Goal: Information Seeking & Learning: Learn about a topic

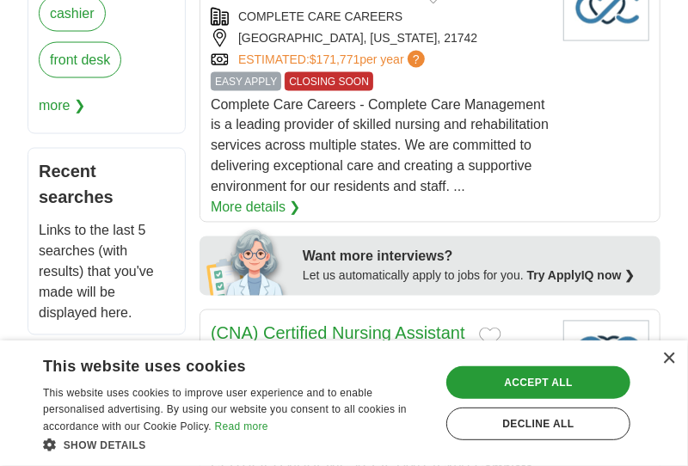
scroll to position [1019, 0]
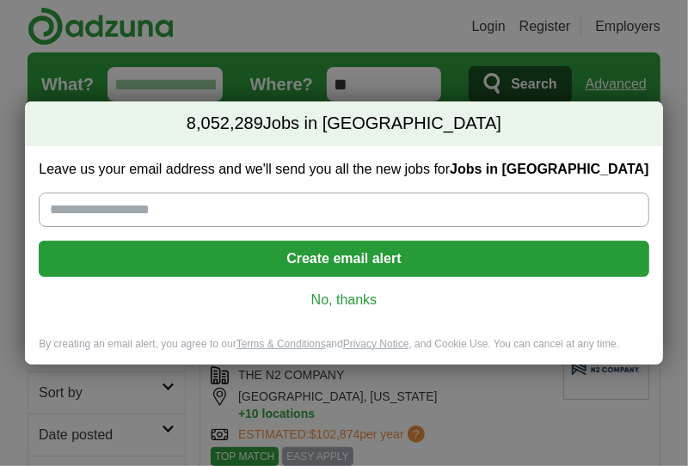
click at [353, 300] on link "No, thanks" at bounding box center [343, 300] width 582 height 19
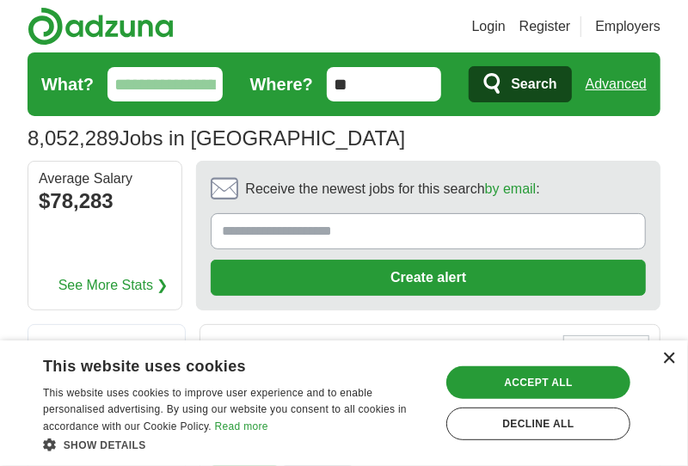
click at [668, 356] on div "×" at bounding box center [668, 359] width 13 height 13
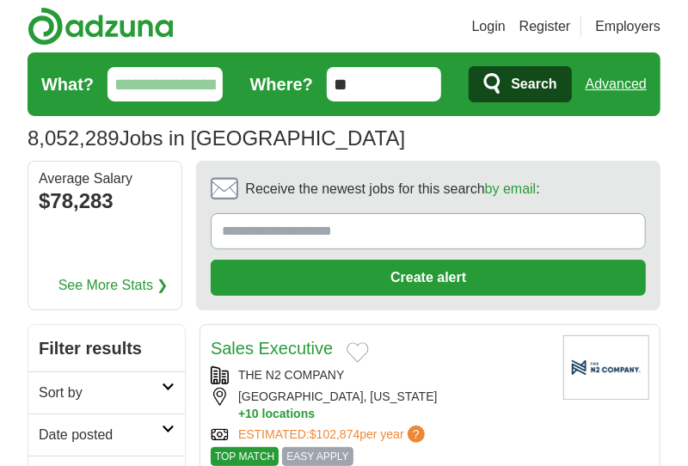
click at [166, 386] on icon at bounding box center [168, 387] width 13 height 9
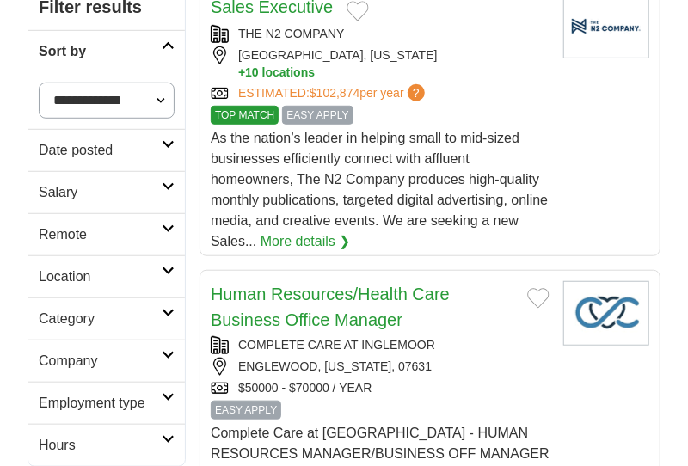
scroll to position [343, 0]
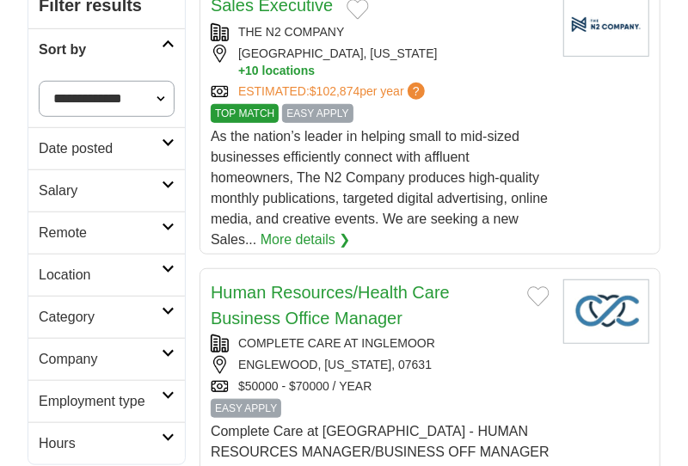
click at [164, 87] on select "**********" at bounding box center [107, 99] width 136 height 36
click at [153, 94] on select "**********" at bounding box center [107, 99] width 136 height 36
click at [166, 223] on icon at bounding box center [168, 227] width 13 height 9
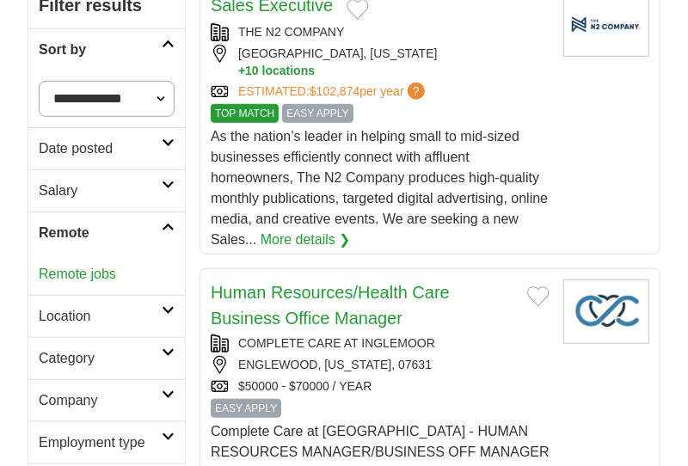
click at [71, 270] on link "Remote jobs" at bounding box center [77, 274] width 77 height 15
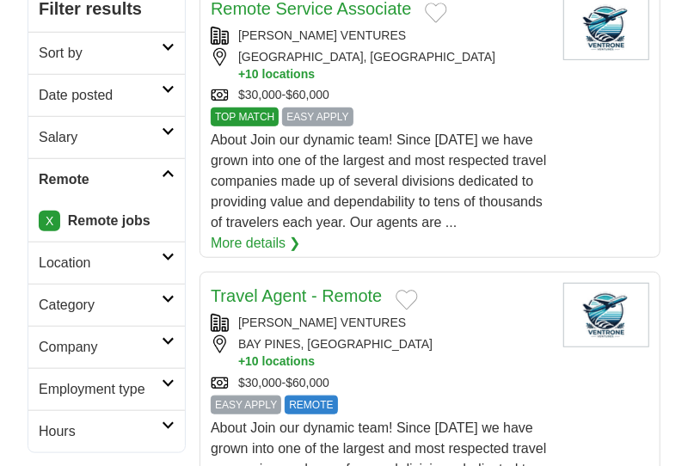
scroll to position [343, 0]
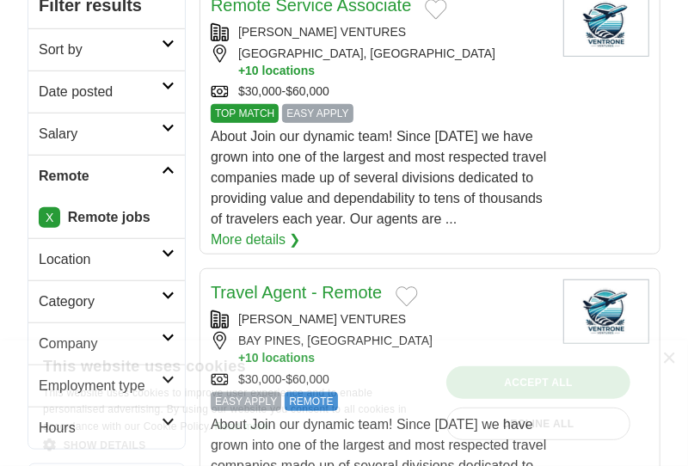
click at [162, 249] on icon at bounding box center [168, 253] width 13 height 9
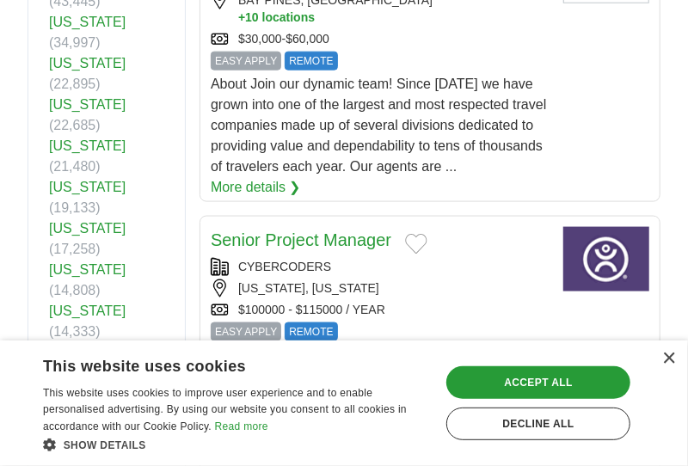
scroll to position [687, 0]
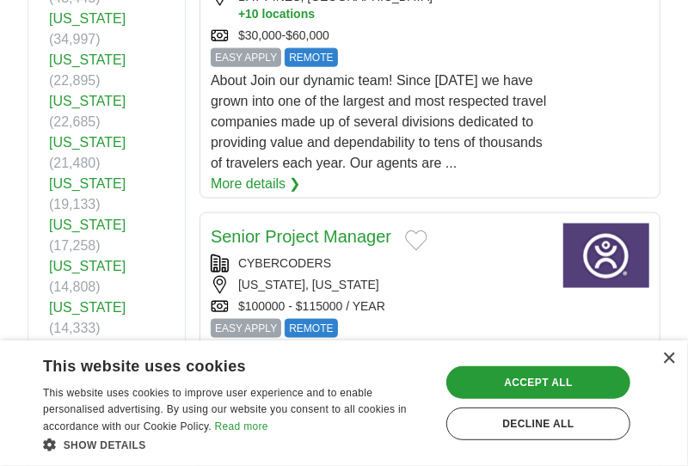
click at [120, 341] on link "[US_STATE]" at bounding box center [87, 348] width 77 height 15
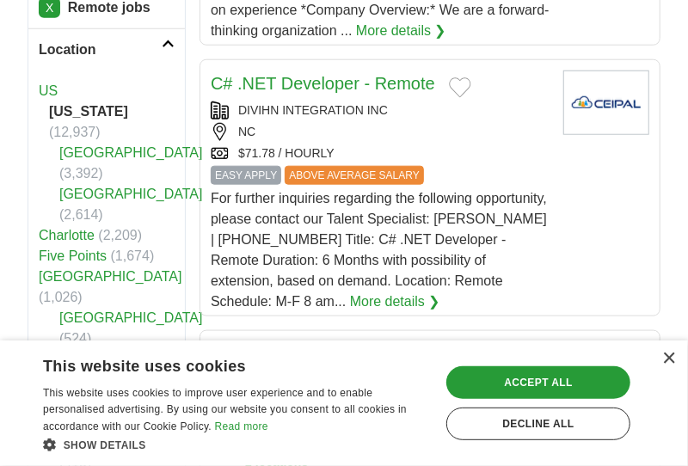
scroll to position [550, 0]
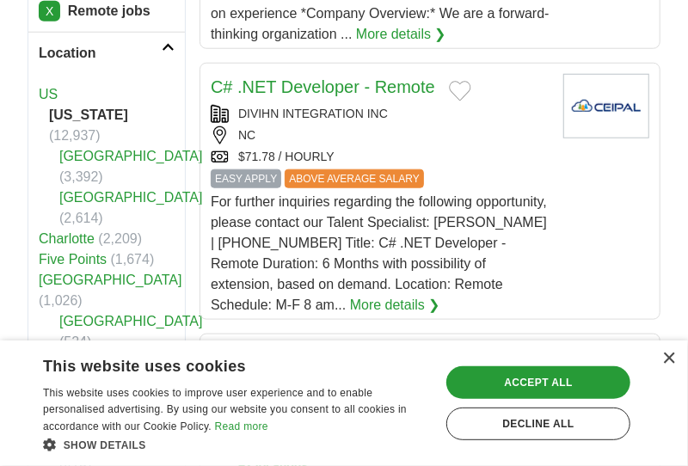
click at [71, 235] on link "Charlotte" at bounding box center [67, 238] width 56 height 15
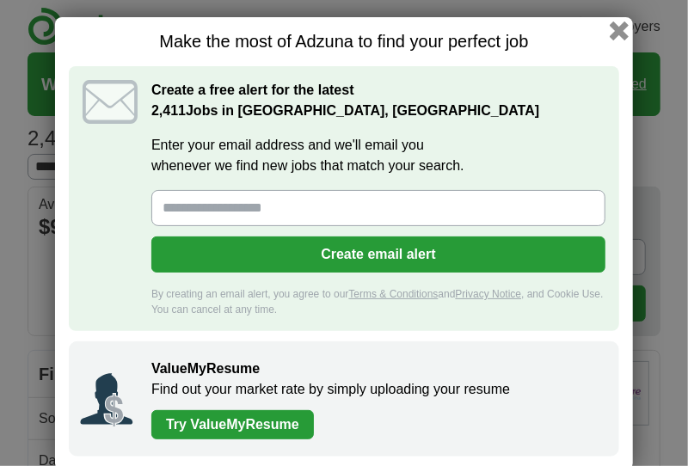
click at [615, 32] on button "button" at bounding box center [619, 30] width 19 height 19
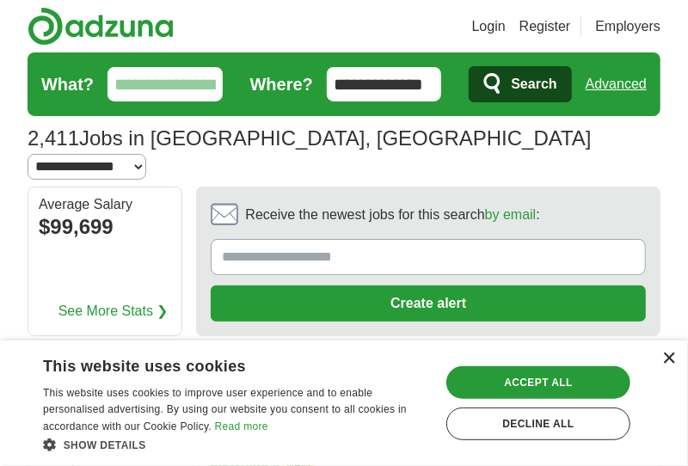
click at [663, 359] on div "×" at bounding box center [668, 359] width 13 height 13
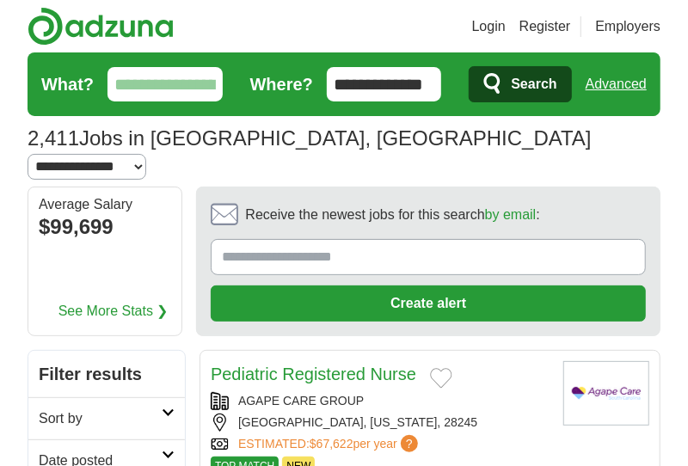
click at [119, 439] on link "Date posted" at bounding box center [106, 460] width 157 height 42
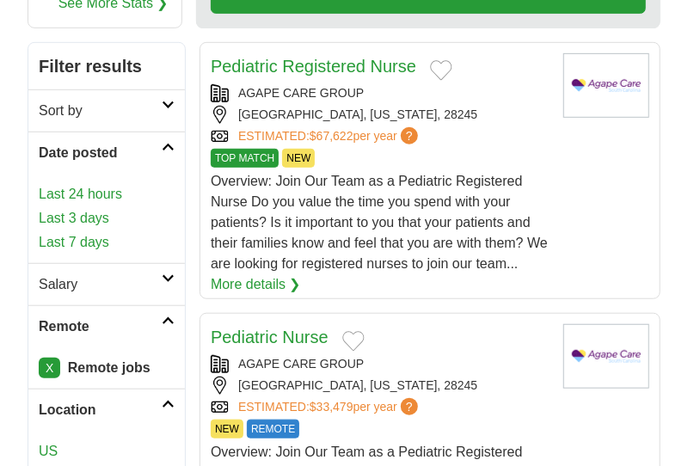
scroll to position [309, 0]
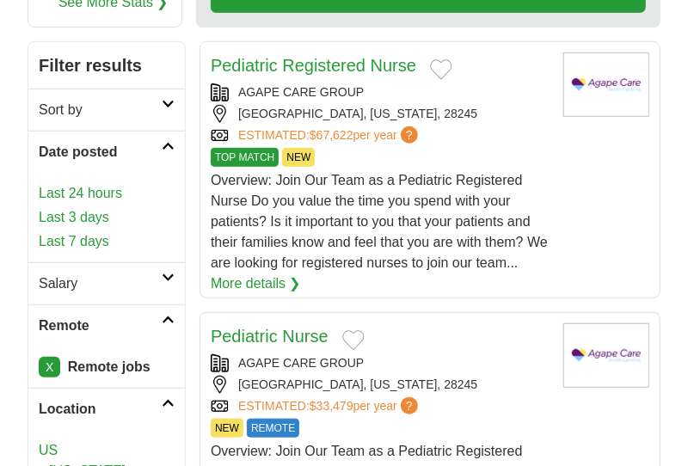
click at [98, 207] on link "Last 3 days" at bounding box center [107, 217] width 136 height 21
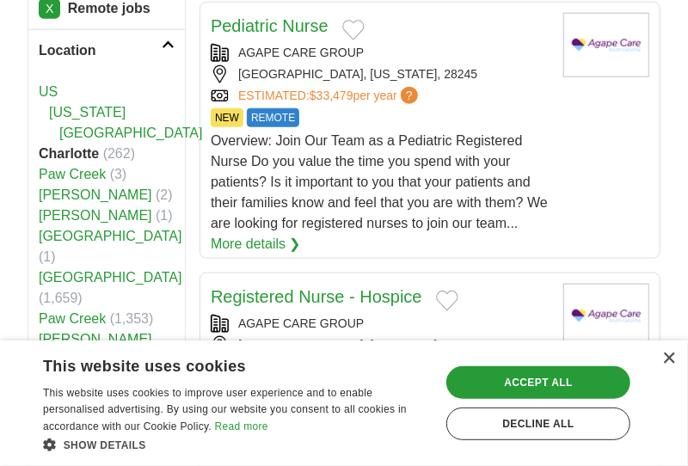
scroll to position [584, 0]
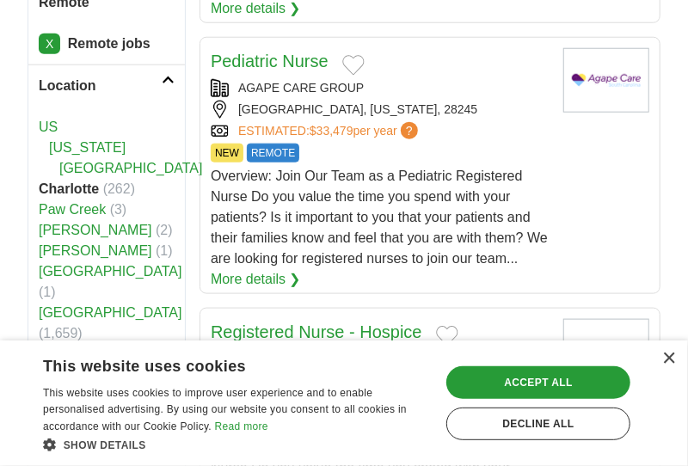
click at [54, 120] on link "US" at bounding box center [48, 127] width 19 height 15
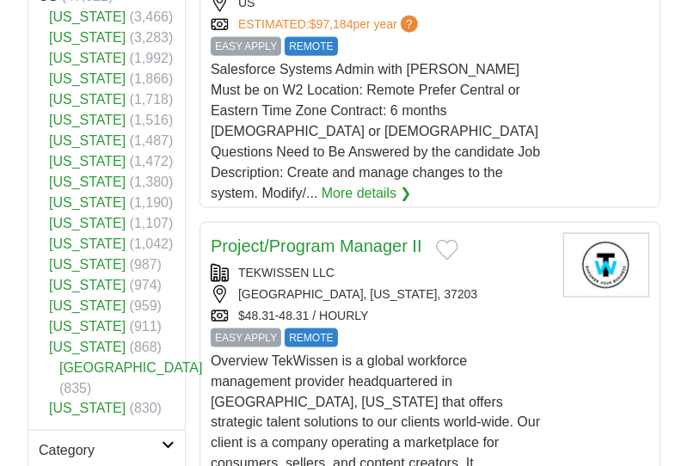
scroll to position [722, 0]
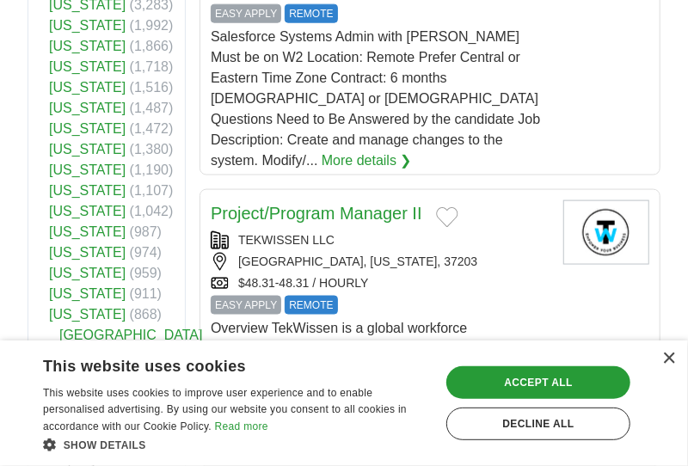
click at [94, 177] on link "[US_STATE]" at bounding box center [87, 170] width 77 height 15
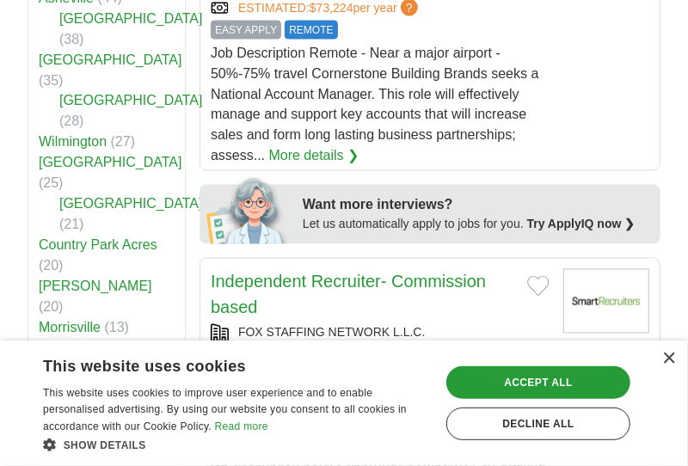
scroll to position [1031, 0]
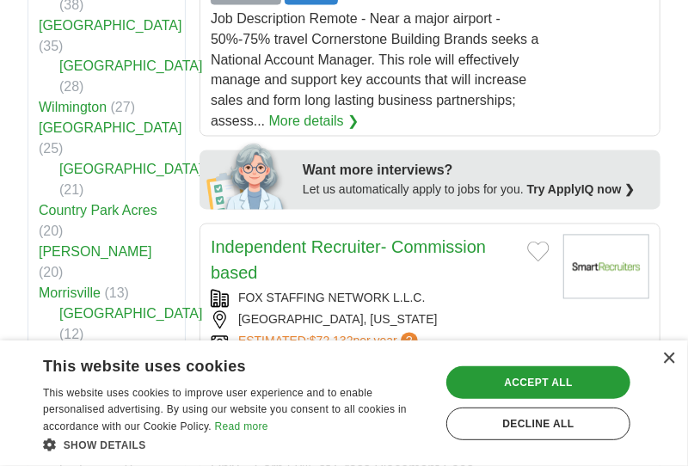
click at [91, 307] on link "[GEOGRAPHIC_DATA]" at bounding box center [131, 314] width 144 height 15
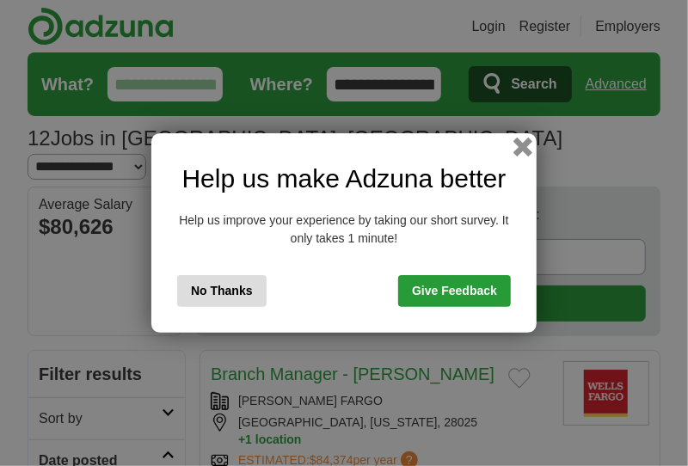
click at [526, 146] on button "button" at bounding box center [522, 147] width 19 height 19
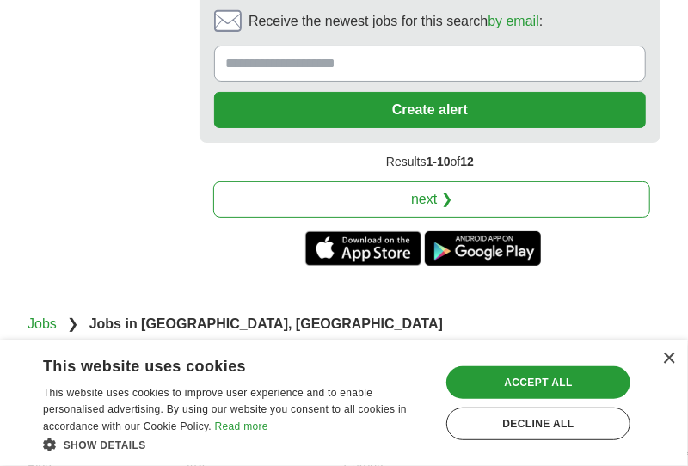
scroll to position [4499, 0]
